Goal: Share content: Share content

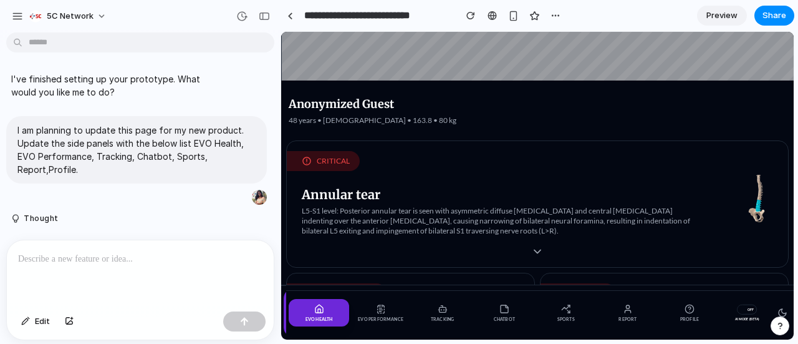
scroll to position [794, 0]
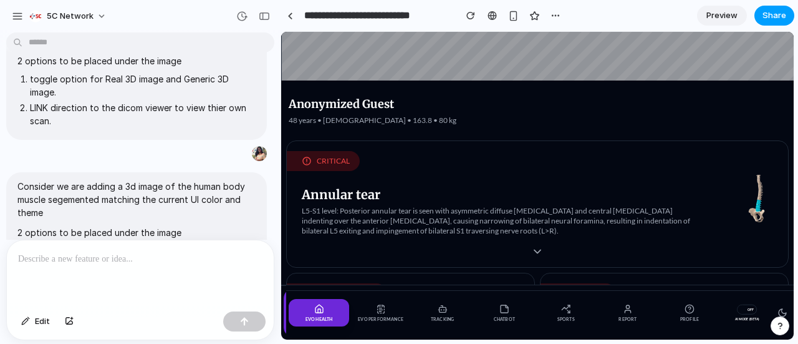
click at [761, 21] on button "Share" at bounding box center [775, 16] width 40 height 20
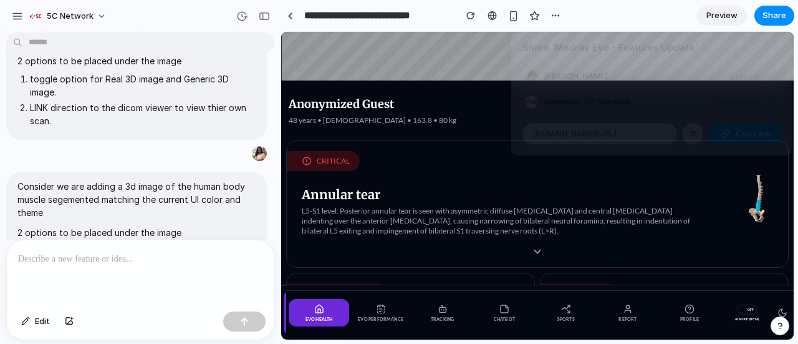
click at [715, 131] on button "Copy link" at bounding box center [745, 133] width 75 height 21
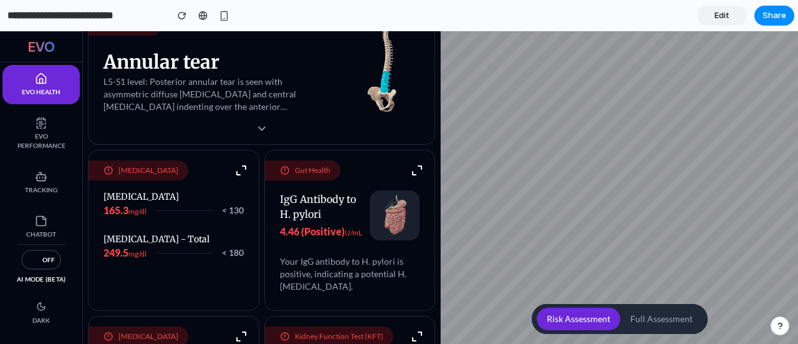
scroll to position [49, 0]
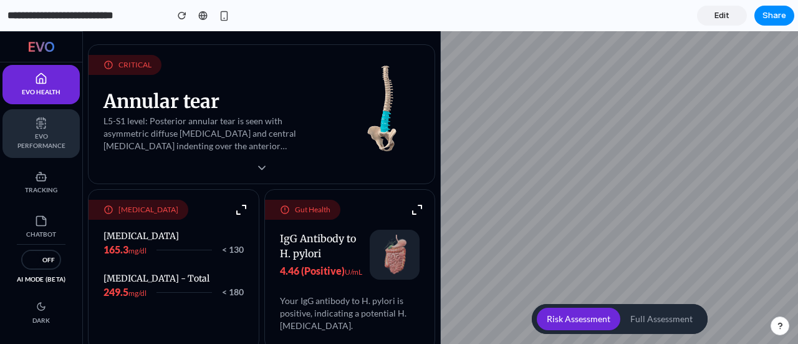
click at [51, 132] on span "EVO Performance" at bounding box center [41, 141] width 52 height 19
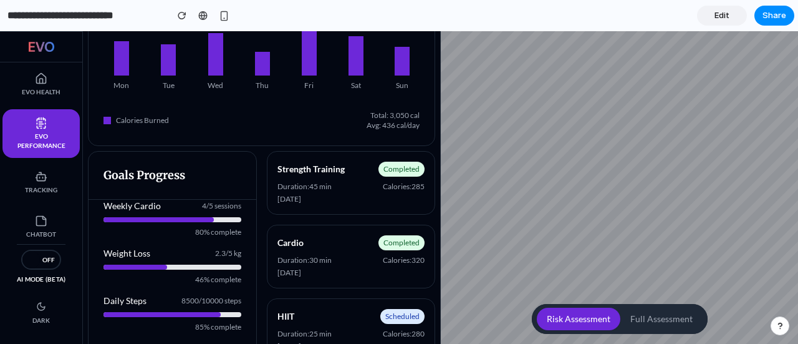
scroll to position [278, 0]
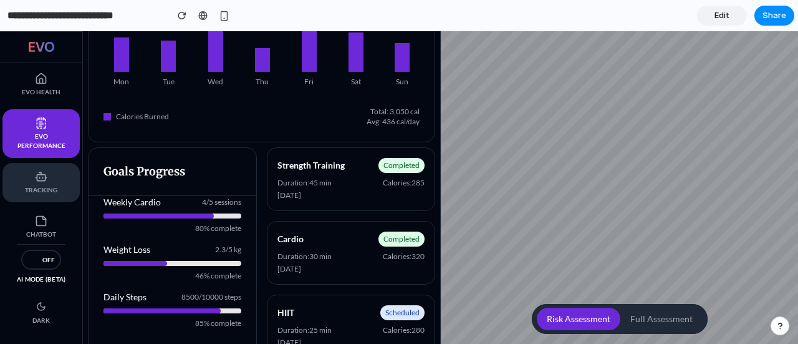
click at [49, 185] on span "Tracking" at bounding box center [41, 189] width 52 height 9
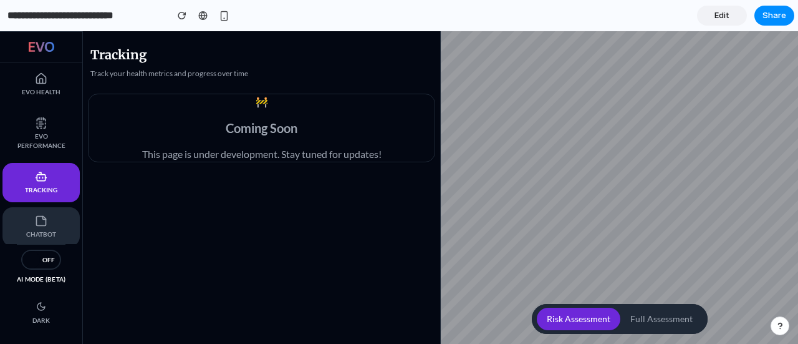
click at [43, 218] on icon at bounding box center [44, 217] width 3 height 3
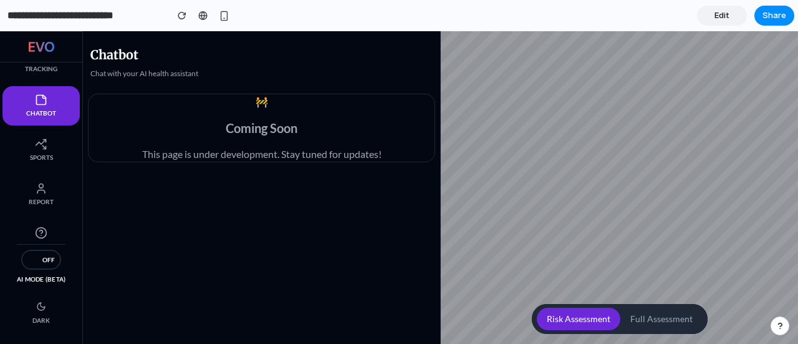
scroll to position [137, 0]
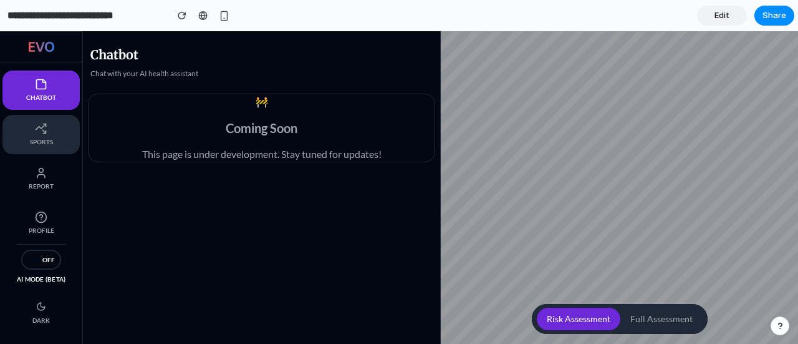
click at [41, 146] on button "Sports" at bounding box center [40, 134] width 77 height 39
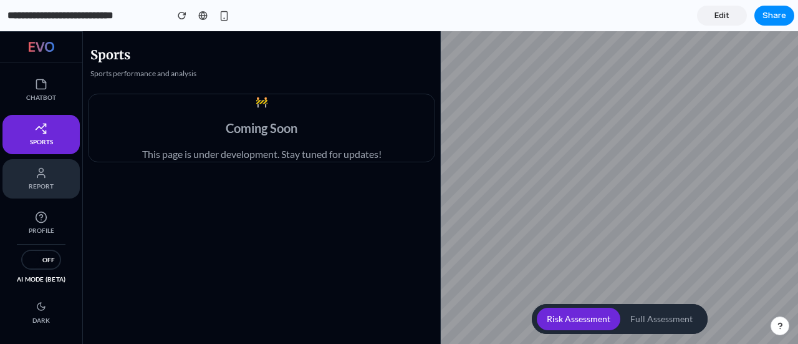
click at [41, 165] on button "Report" at bounding box center [40, 178] width 77 height 39
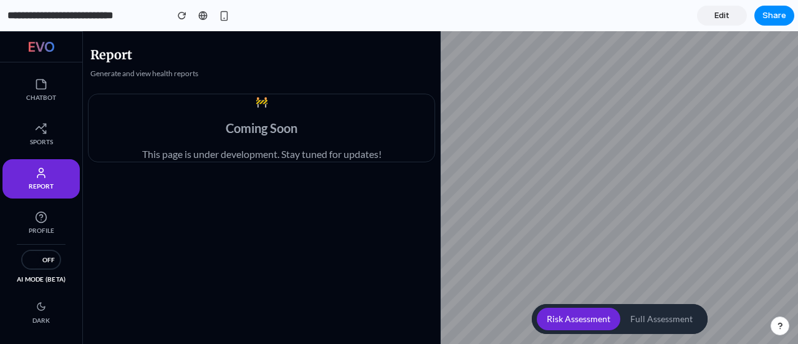
click at [42, 201] on div "EVO Health EVO Performance Tracking Chatbot Sports Report Profile" at bounding box center [41, 153] width 82 height 182
click at [46, 206] on button "Profile" at bounding box center [40, 222] width 77 height 39
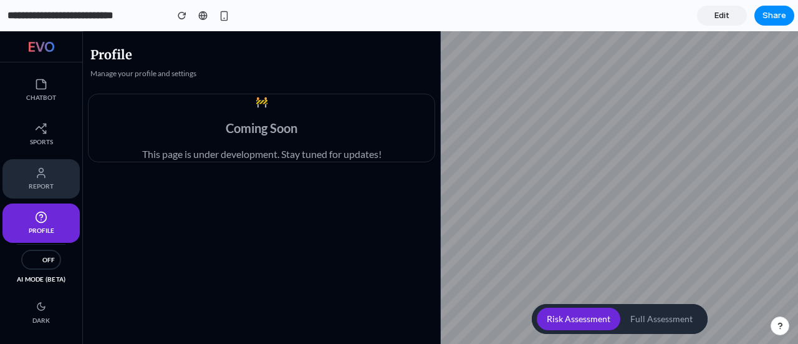
click at [37, 181] on span "Report" at bounding box center [41, 185] width 52 height 9
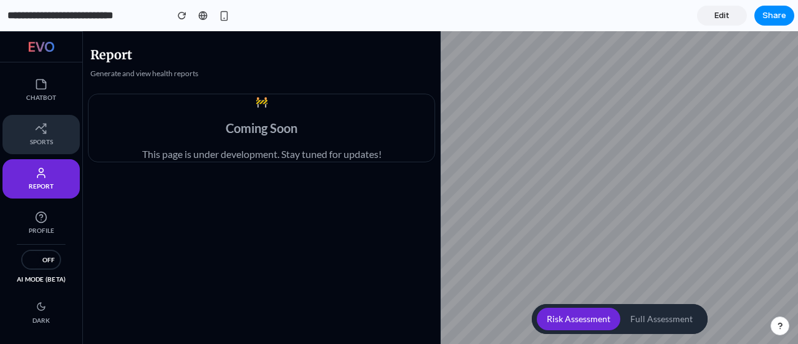
click at [29, 145] on span "Sports" at bounding box center [41, 141] width 52 height 9
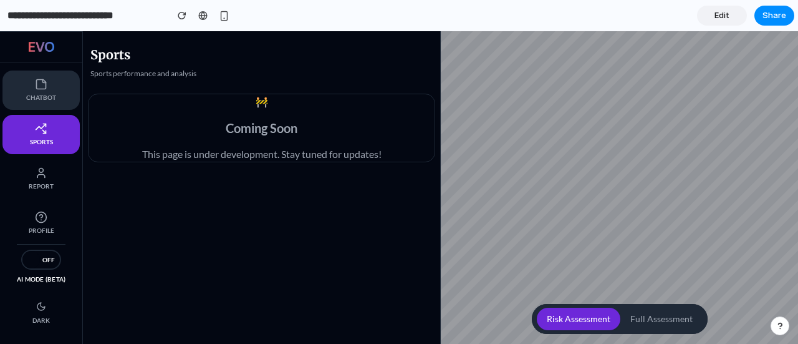
click at [40, 85] on icon at bounding box center [41, 84] width 12 height 12
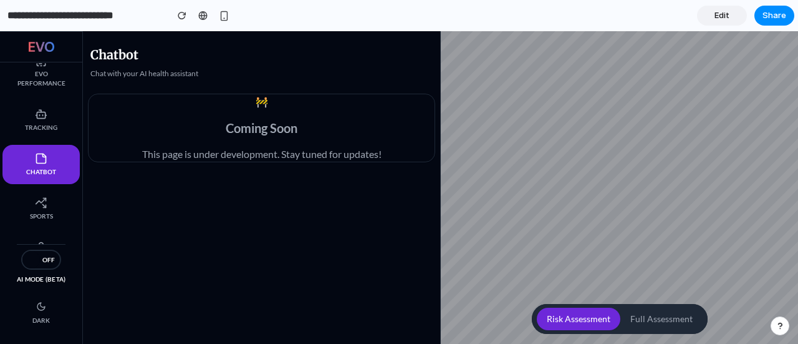
scroll to position [62, 0]
click at [41, 107] on button "Tracking" at bounding box center [40, 120] width 77 height 39
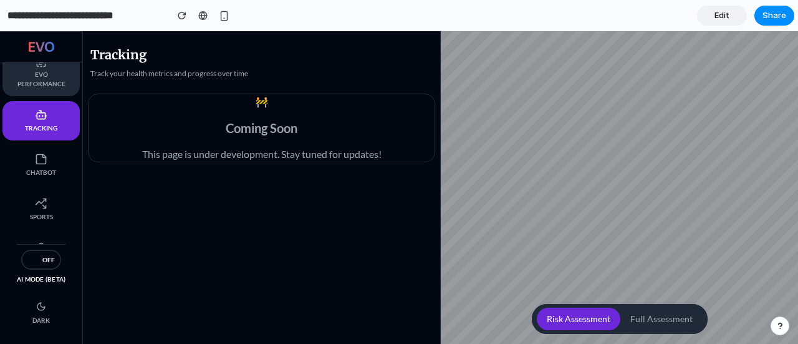
click at [42, 84] on span "EVO Performance" at bounding box center [41, 79] width 52 height 19
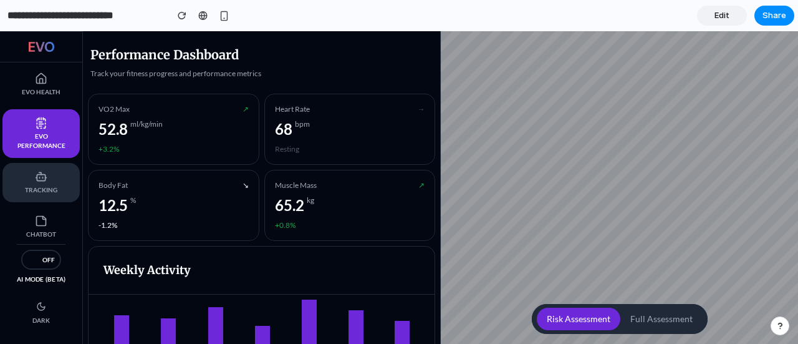
scroll to position [137, 0]
